Goal: Navigation & Orientation: Find specific page/section

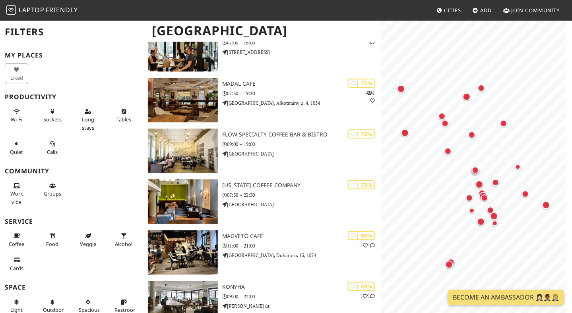
scroll to position [844, 0]
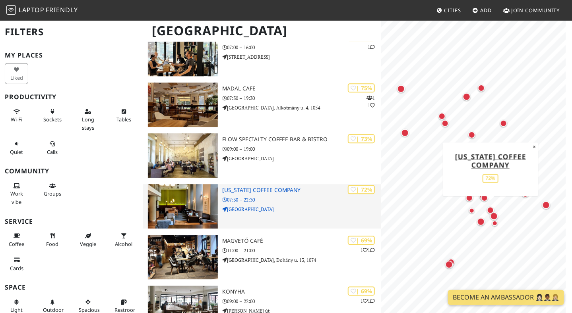
click at [281, 194] on h3 "California Coffee Company" at bounding box center [301, 190] width 159 height 7
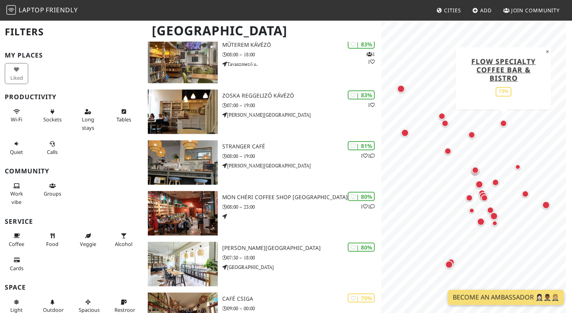
scroll to position [327, 0]
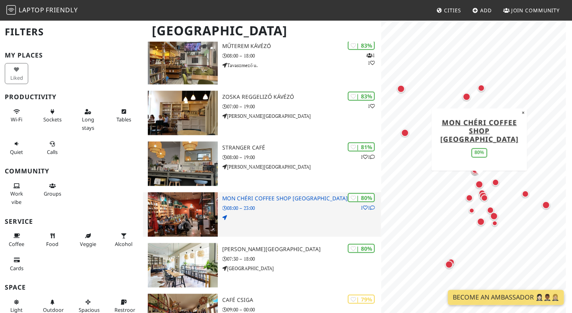
click at [274, 202] on h3 "Mon [PERSON_NAME] Coffee Shop [GEOGRAPHIC_DATA]" at bounding box center [301, 198] width 159 height 7
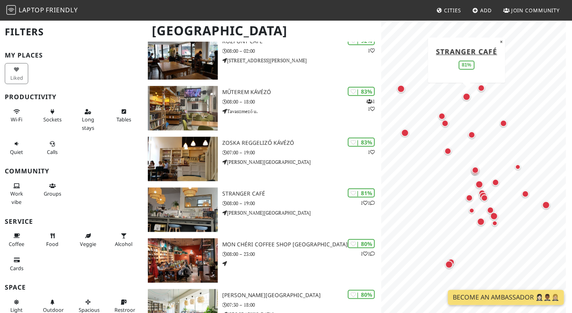
scroll to position [271, 0]
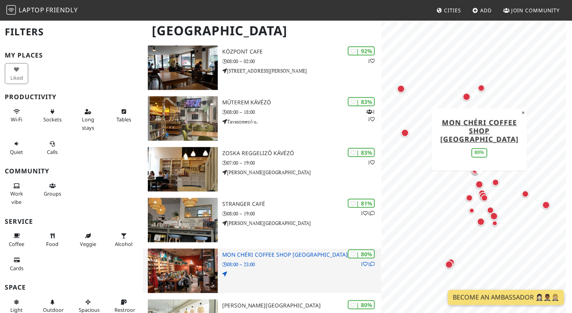
click at [278, 264] on div "| 80% 1 1 Mon Chéri Coffee Shop Budapest 08:00 – 23:00" at bounding box center [301, 271] width 159 height 44
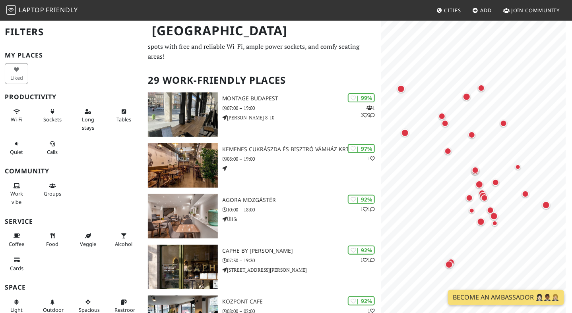
scroll to position [19, 0]
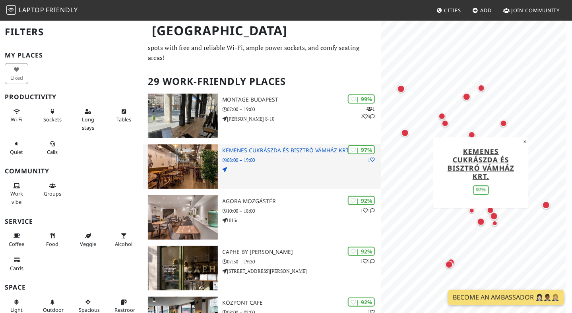
click at [197, 160] on img at bounding box center [183, 167] width 70 height 44
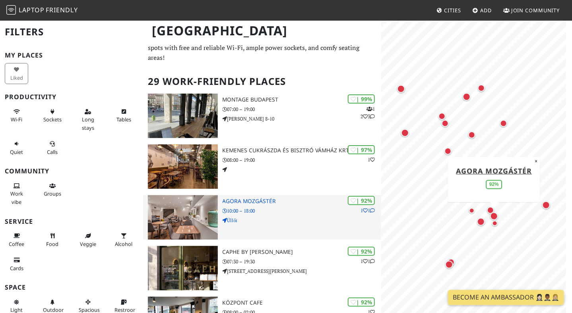
click at [164, 230] on img at bounding box center [183, 217] width 70 height 44
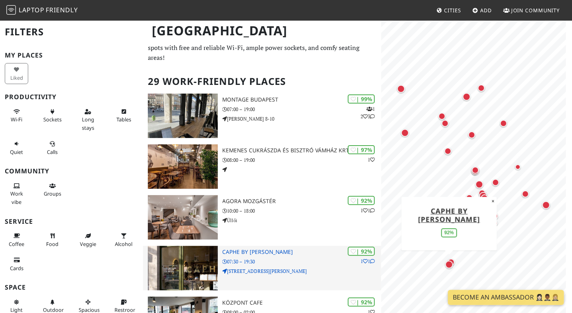
click at [180, 271] on img at bounding box center [183, 268] width 70 height 44
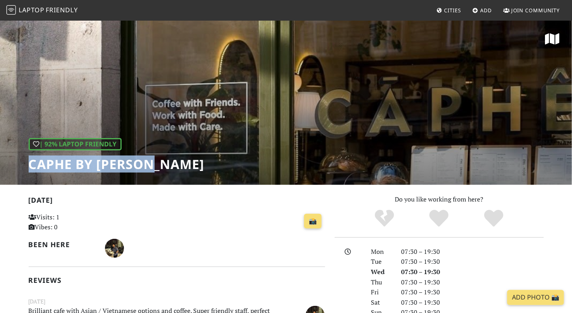
drag, startPoint x: 157, startPoint y: 160, endPoint x: 29, endPoint y: 174, distance: 128.3
click at [29, 174] on div "| 92% Laptop Friendly Caphe by Hai Nam" at bounding box center [286, 102] width 572 height 165
copy h1 "Caphe by Hai Nam"
